Goal: Transaction & Acquisition: Purchase product/service

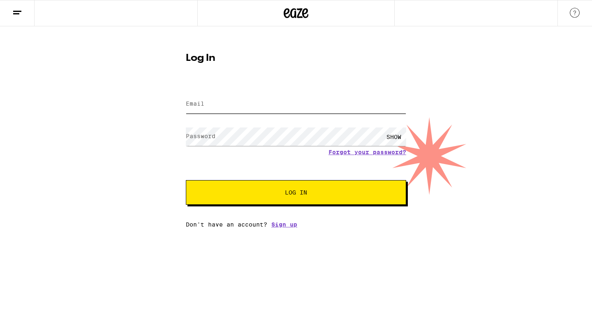
drag, startPoint x: 0, startPoint y: 0, endPoint x: 252, endPoint y: 108, distance: 274.6
click at [252, 108] on input "Email" at bounding box center [296, 104] width 220 height 19
type input "[PERSON_NAME][EMAIL_ADDRESS][PERSON_NAME][DOMAIN_NAME]"
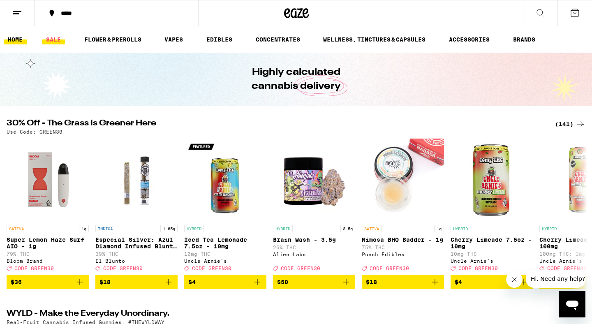
click at [51, 38] on link "SALE" at bounding box center [53, 40] width 23 height 10
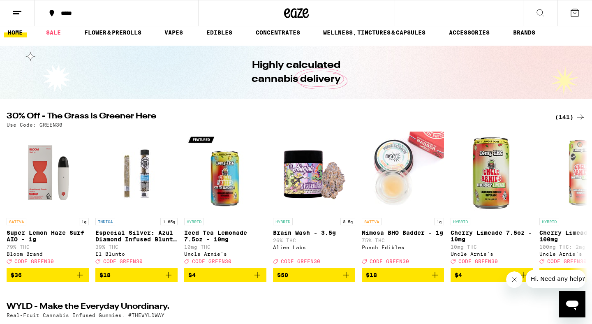
scroll to position [9, 0]
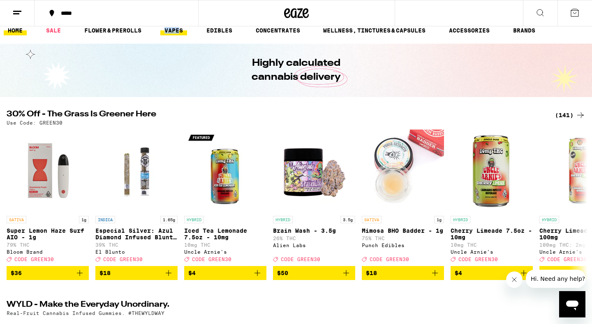
click at [175, 30] on link "VAPES" at bounding box center [173, 30] width 27 height 10
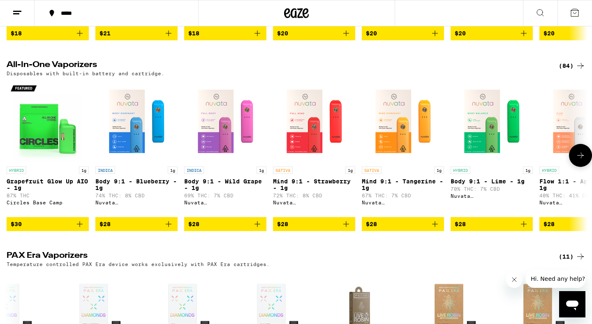
click at [197, 171] on p "INDICA" at bounding box center [194, 170] width 20 height 7
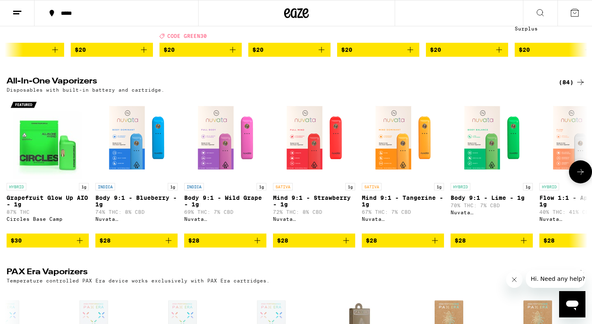
scroll to position [226, 0]
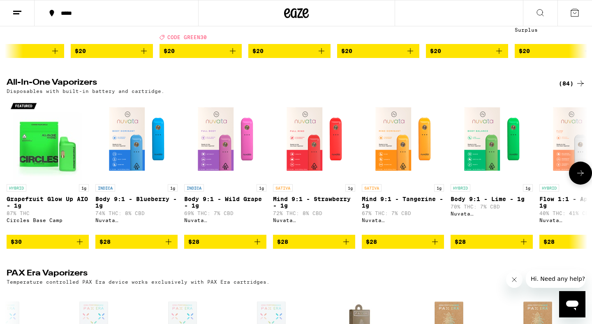
click at [166, 247] on icon "Add to bag" at bounding box center [169, 242] width 10 height 10
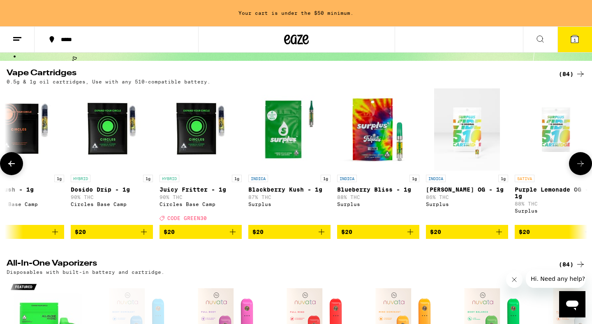
scroll to position [0, 0]
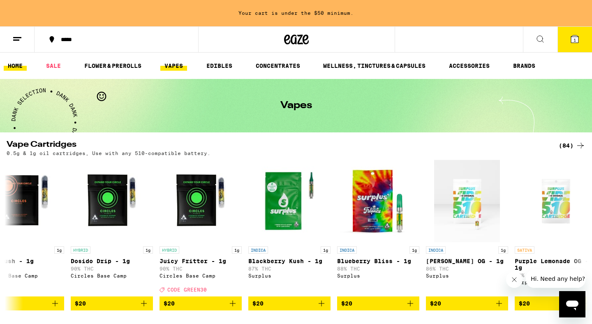
click at [10, 62] on link "HOME" at bounding box center [15, 66] width 23 height 10
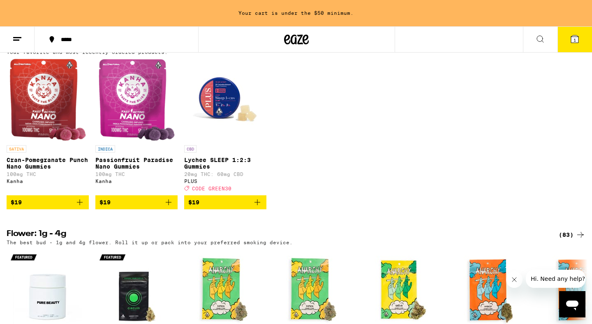
scroll to position [635, 0]
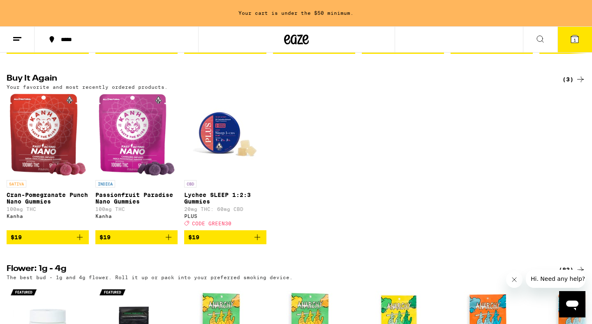
click at [76, 242] on icon "Add to bag" at bounding box center [80, 237] width 10 height 10
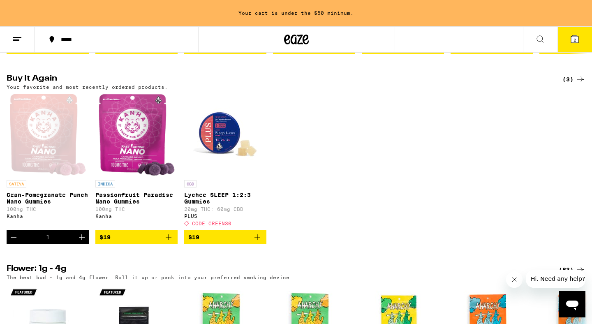
click at [76, 244] on button "Increment" at bounding box center [82, 237] width 14 height 14
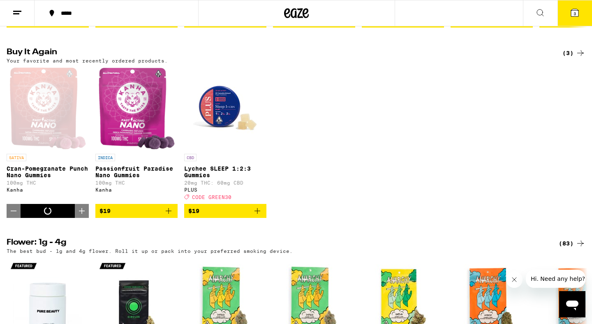
scroll to position [609, 0]
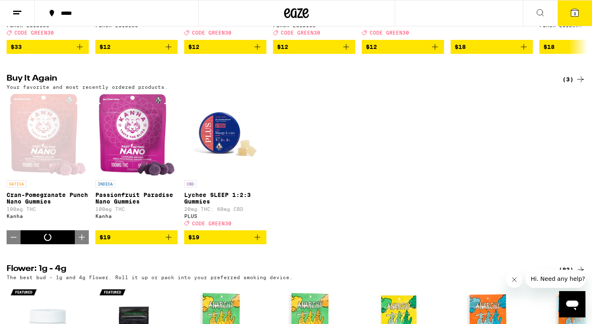
click at [76, 244] on button "Increment" at bounding box center [82, 237] width 14 height 14
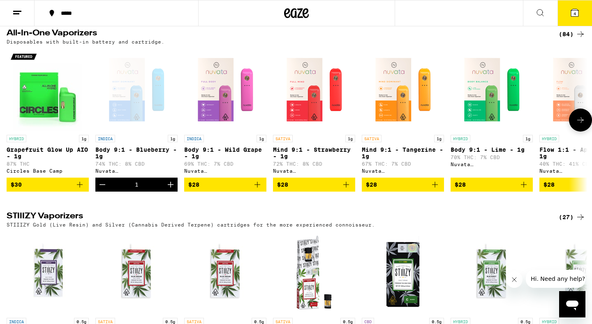
scroll to position [0, 0]
click at [572, 17] on icon at bounding box center [575, 13] width 10 height 10
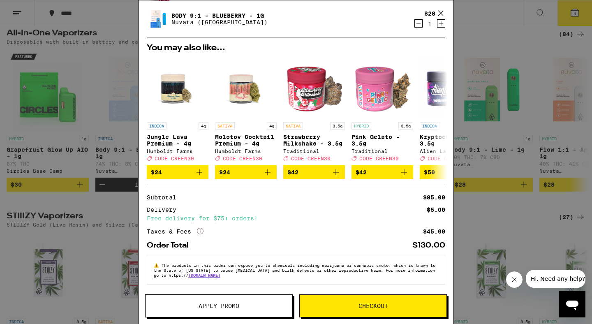
click at [251, 315] on button "Apply Promo" at bounding box center [219, 305] width 148 height 23
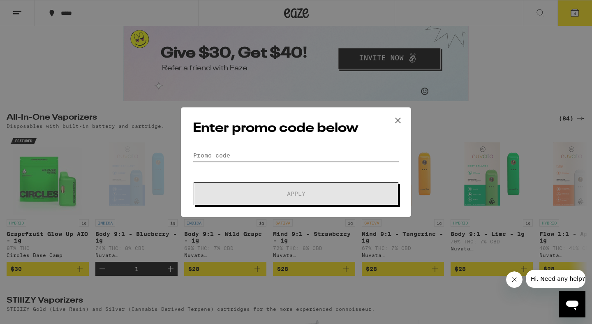
click at [232, 155] on input "Promo Code" at bounding box center [296, 155] width 206 height 12
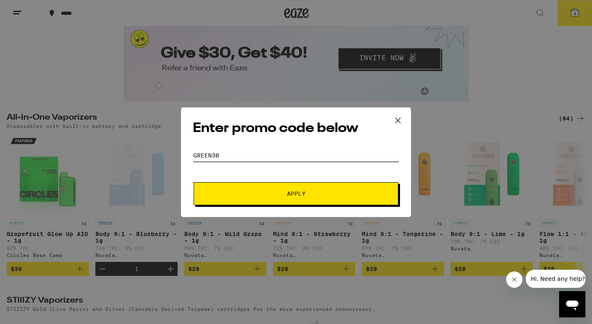
type input "GREEN30"
click at [261, 191] on span "Apply" at bounding box center [296, 194] width 148 height 6
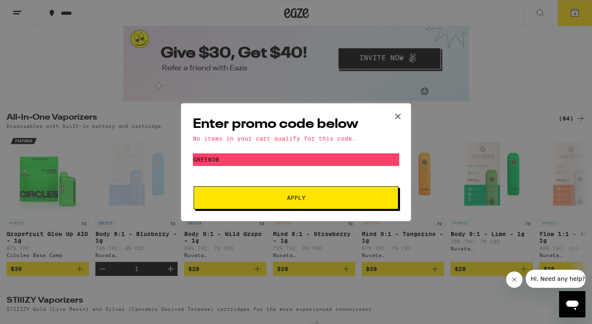
click at [395, 112] on icon at bounding box center [398, 116] width 12 height 12
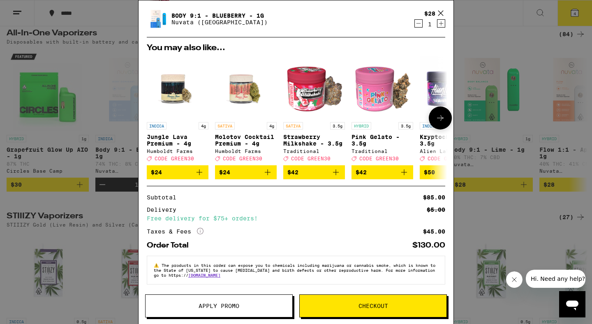
scroll to position [55, 0]
click at [199, 228] on icon "More Info" at bounding box center [200, 231] width 7 height 7
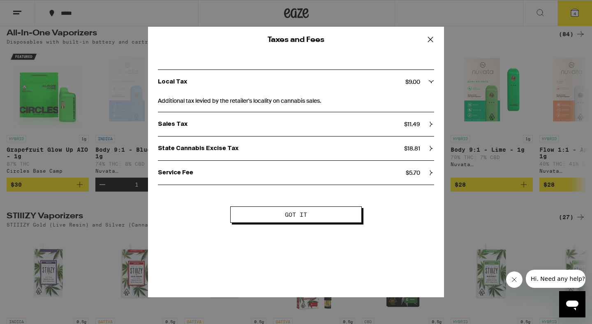
click at [322, 169] on div "Service Fee $ 5.70" at bounding box center [296, 173] width 276 height 24
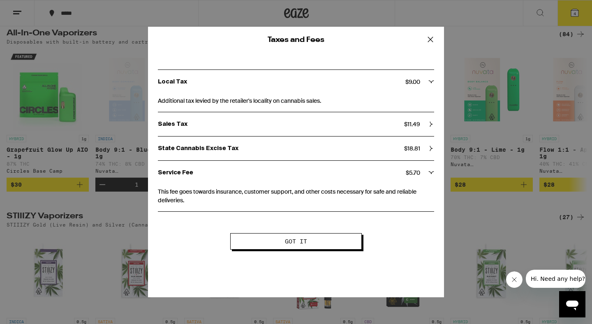
click at [303, 244] on span "Got it" at bounding box center [296, 241] width 22 height 6
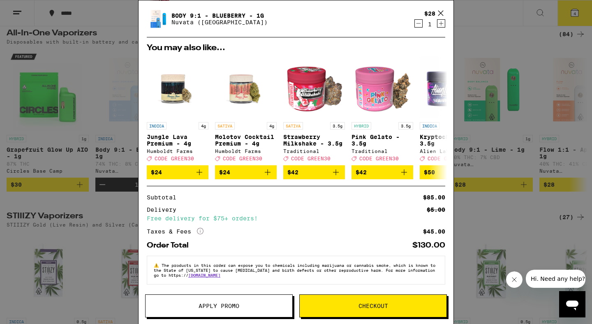
click at [353, 300] on button "Checkout" at bounding box center [373, 305] width 148 height 23
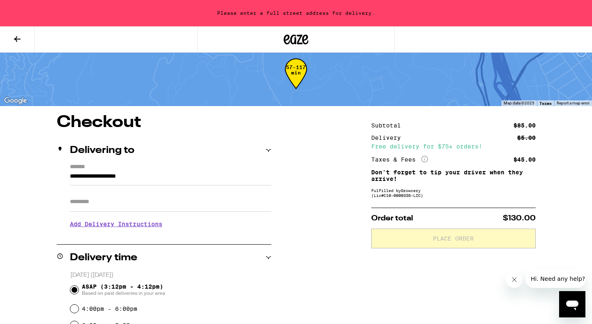
scroll to position [14, 0]
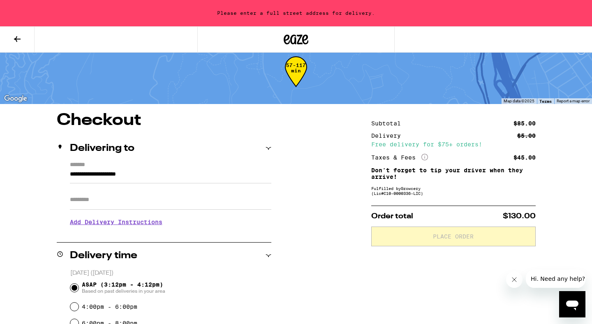
click at [86, 176] on input "**********" at bounding box center [170, 176] width 201 height 14
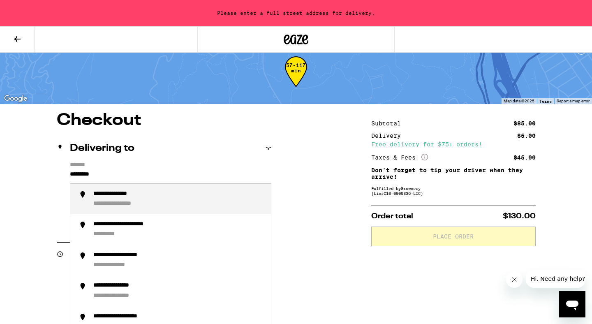
click at [99, 205] on div "**********" at bounding box center [126, 204] width 67 height 8
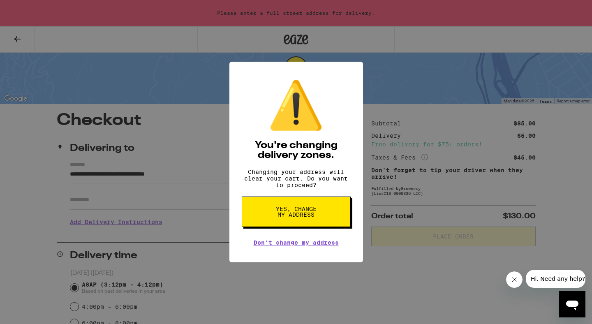
click at [288, 216] on span "Yes, change my address" at bounding box center [296, 212] width 42 height 12
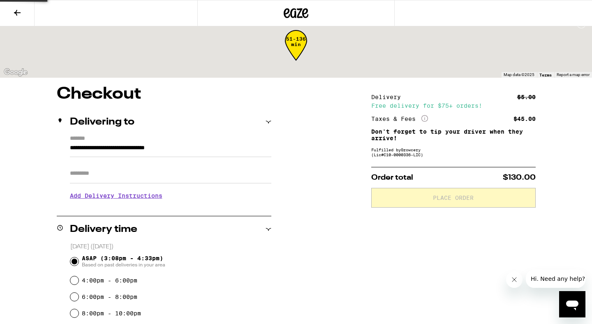
type input "**********"
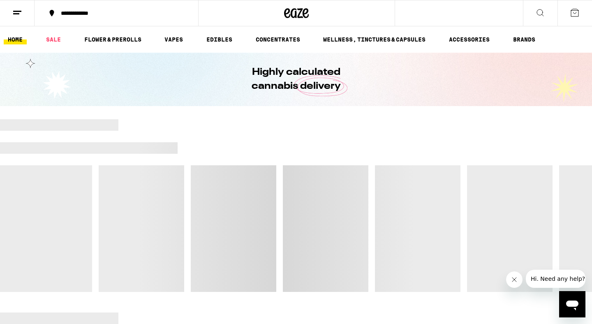
click at [21, 11] on icon at bounding box center [17, 13] width 10 height 10
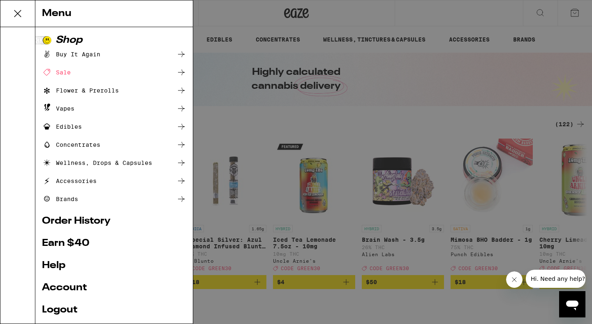
click at [79, 53] on div "Buy It Again" at bounding box center [71, 54] width 58 height 10
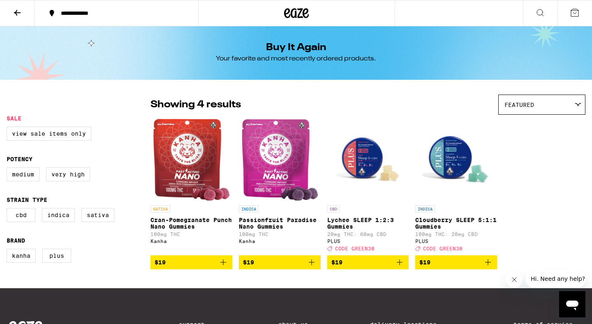
click at [578, 16] on icon at bounding box center [574, 12] width 7 height 7
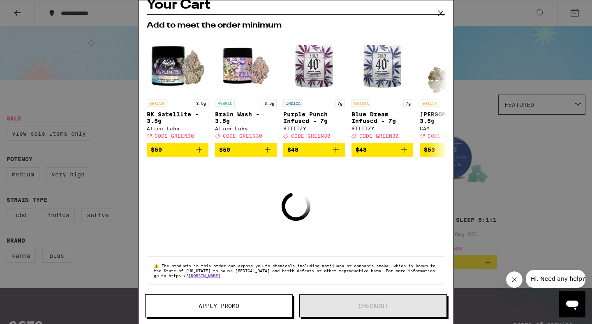
scroll to position [19, 0]
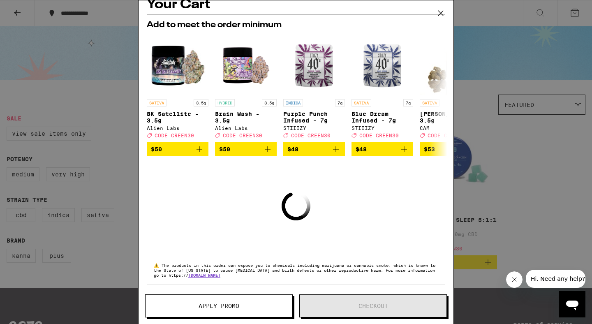
click at [110, 81] on div "Your Cart Add to meet the order minimum SATIVA 3.5g BK Satellite - 3.5g Alien L…" at bounding box center [296, 162] width 592 height 324
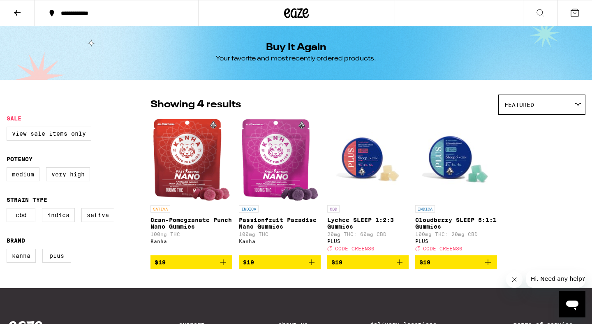
click at [14, 13] on icon at bounding box center [17, 13] width 10 height 10
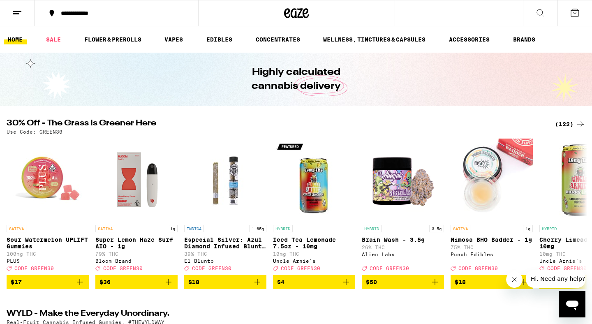
click at [577, 9] on icon at bounding box center [575, 13] width 10 height 10
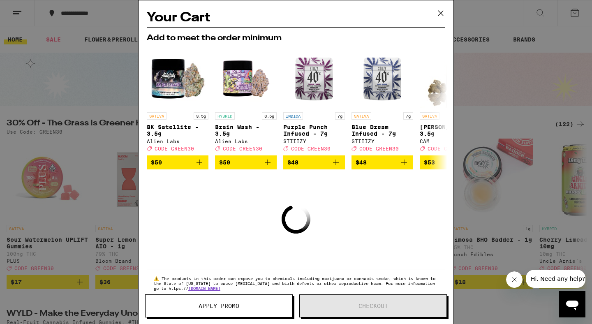
scroll to position [19, 0]
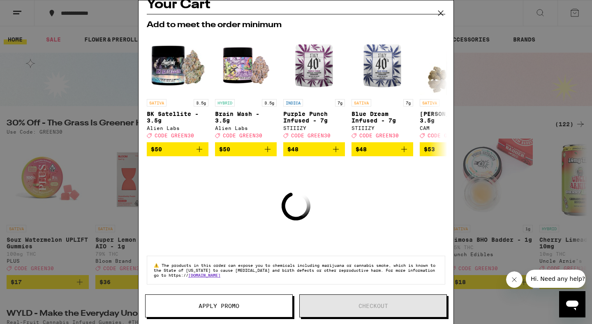
click at [438, 15] on icon at bounding box center [440, 13] width 5 height 5
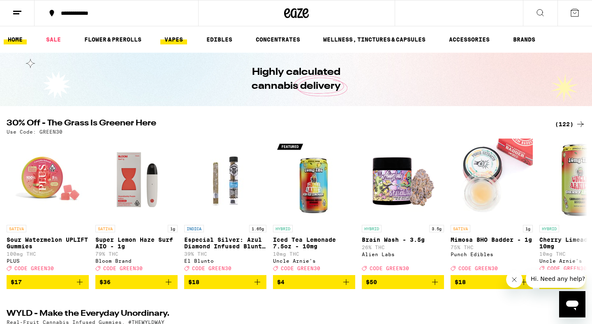
click at [175, 37] on link "VAPES" at bounding box center [173, 40] width 27 height 10
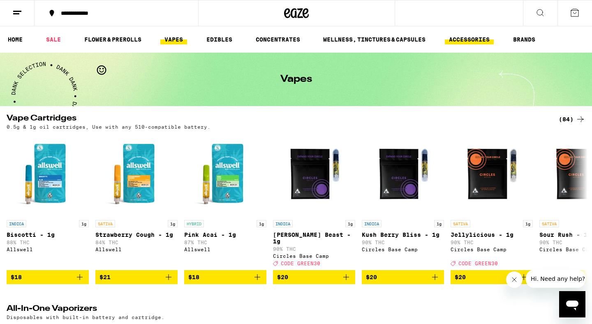
click at [456, 35] on link "ACCESSORIES" at bounding box center [469, 40] width 49 height 10
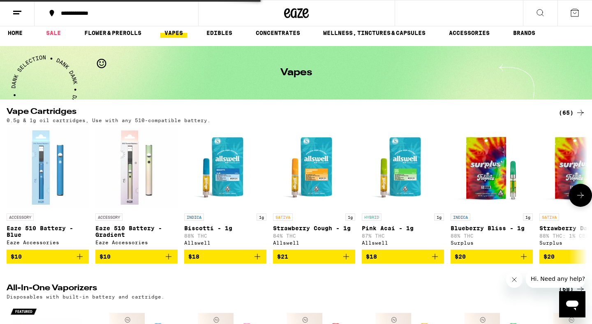
scroll to position [7, 0]
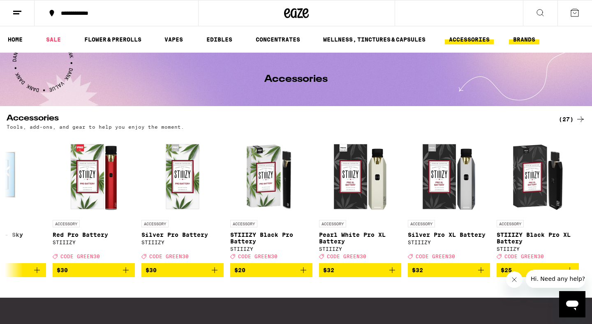
click at [527, 39] on link "BRANDS" at bounding box center [524, 40] width 30 height 10
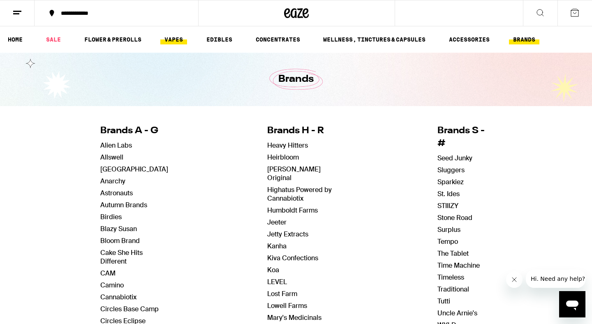
click at [175, 37] on link "VAPES" at bounding box center [173, 40] width 27 height 10
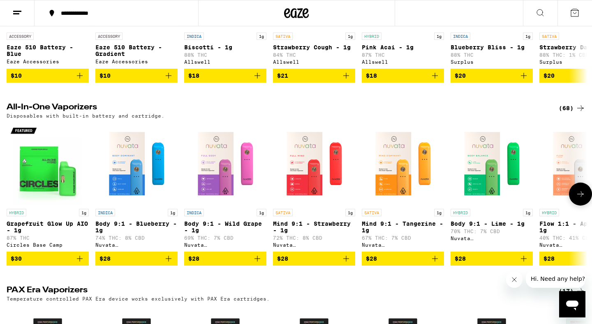
scroll to position [189, 0]
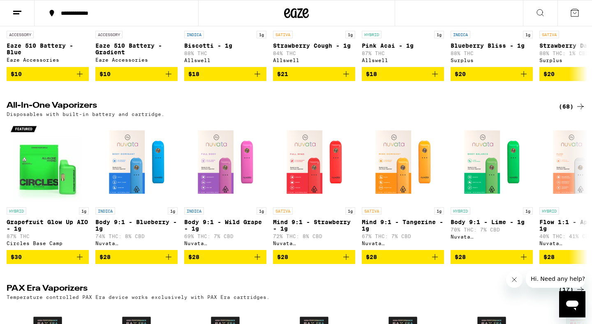
click at [44, 108] on h2 "All-In-One Vaporizers" at bounding box center [276, 107] width 539 height 10
click at [574, 108] on div "(68)" at bounding box center [572, 107] width 27 height 10
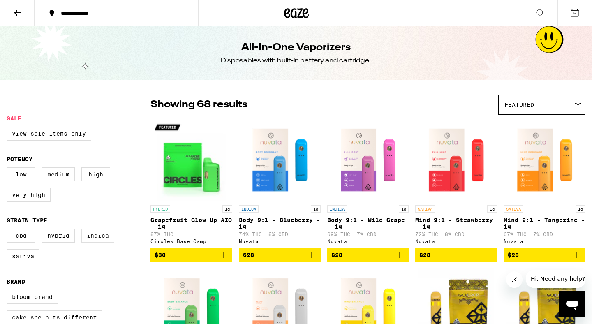
click at [103, 243] on label "Indica" at bounding box center [97, 236] width 33 height 14
click at [9, 230] on input "Indica" at bounding box center [8, 230] width 0 height 0
checkbox input "true"
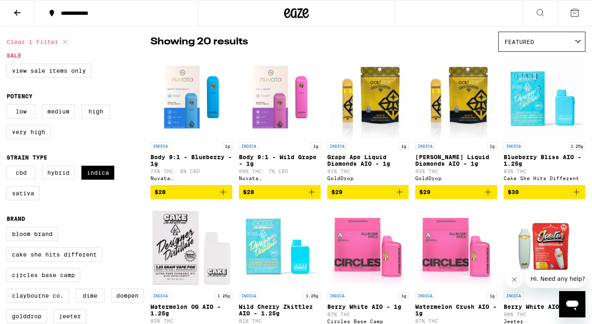
scroll to position [61, 0]
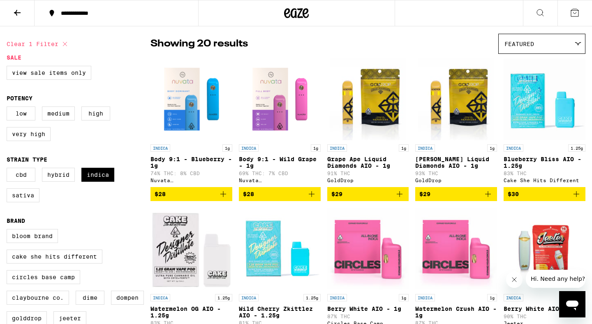
click at [533, 44] on span "Featured" at bounding box center [519, 44] width 30 height 7
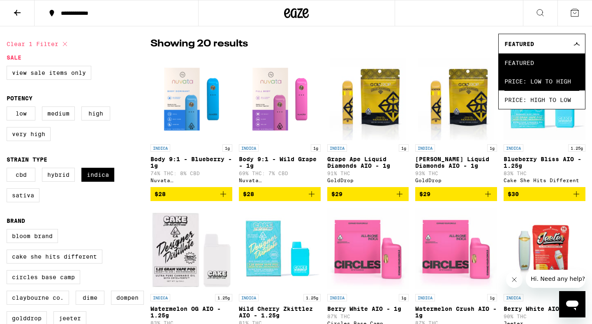
click at [526, 79] on span "Price: Low to High" at bounding box center [541, 81] width 75 height 19
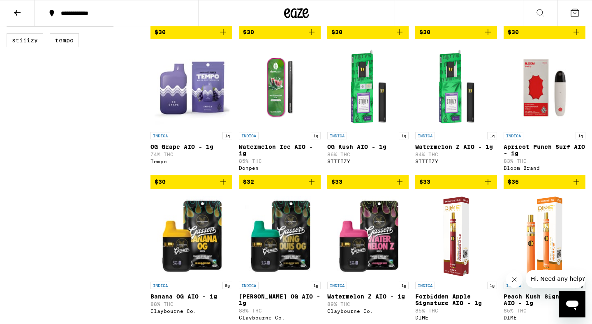
scroll to position [380, 0]
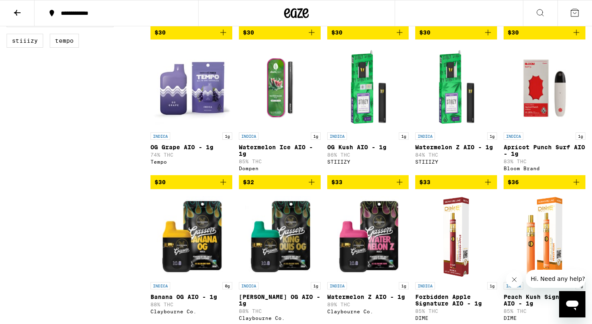
click at [399, 187] on icon "Add to bag" at bounding box center [400, 182] width 10 height 10
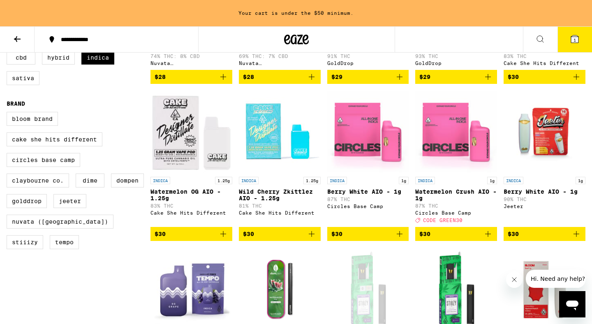
scroll to position [0, 0]
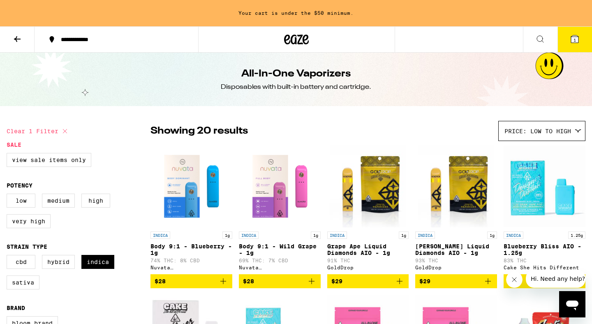
click at [19, 39] on icon at bounding box center [17, 39] width 10 height 10
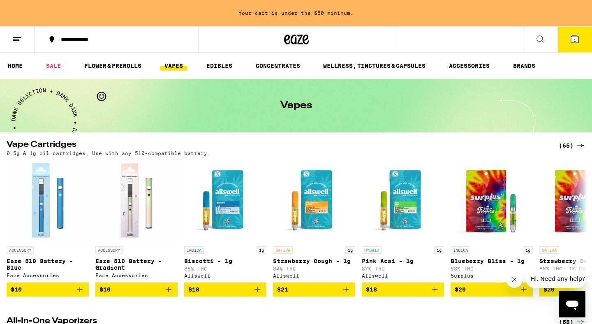
click at [19, 72] on ul "HOME SALE FLOWER & PREROLLS VAPES EDIBLES CONCENTRATES WELLNESS, TINCTURES & CA…" at bounding box center [296, 66] width 592 height 26
click at [17, 69] on link "HOME" at bounding box center [15, 66] width 23 height 10
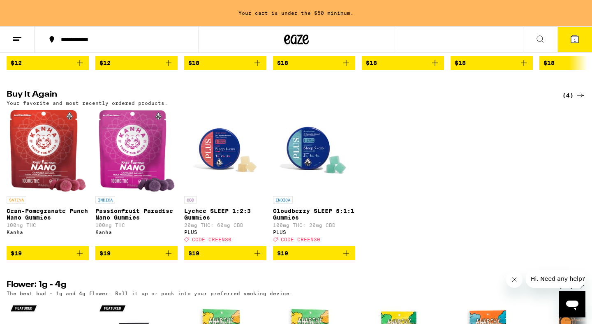
scroll to position [622, 0]
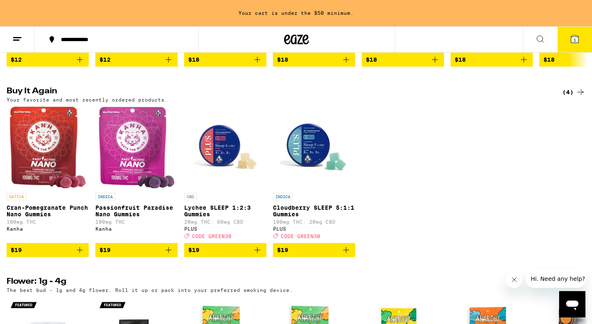
click at [81, 255] on icon "Add to bag" at bounding box center [80, 250] width 10 height 10
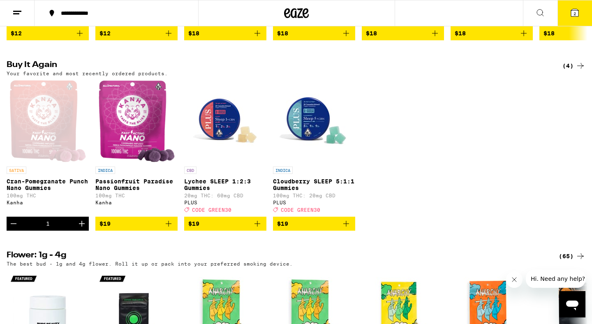
scroll to position [596, 0]
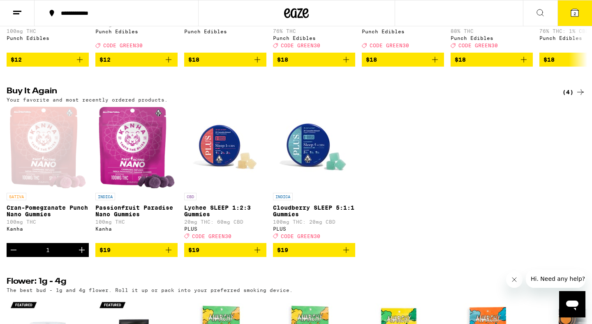
click at [81, 253] on icon "Increment" at bounding box center [82, 250] width 6 height 6
click at [581, 6] on button "4" at bounding box center [575, 12] width 35 height 25
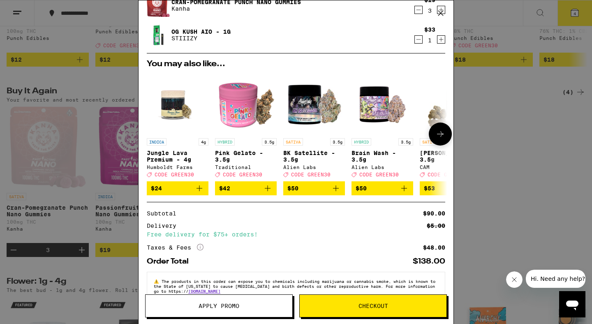
scroll to position [55, 0]
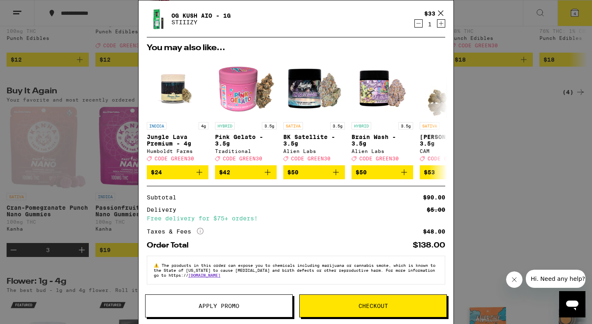
click at [343, 304] on span "Checkout" at bounding box center [373, 306] width 147 height 6
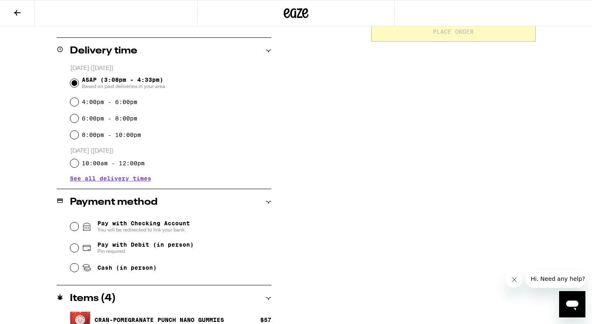
scroll to position [239, 0]
